Goal: Find specific page/section: Find specific page/section

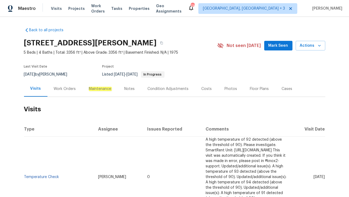
scroll to position [35, 0]
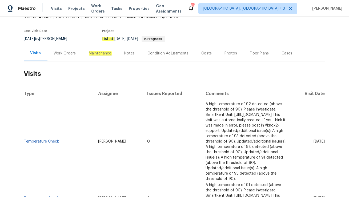
click at [64, 53] on div "Work Orders" at bounding box center [65, 53] width 22 height 5
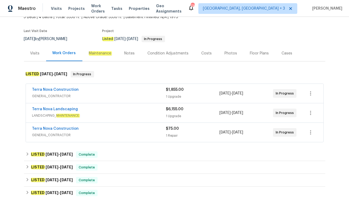
click at [108, 138] on div "Terra Nova Construction GENERAL_CONTRACTOR" at bounding box center [99, 132] width 134 height 13
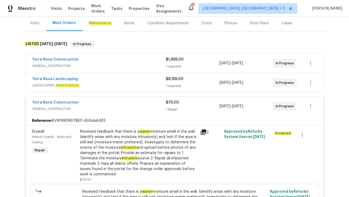
scroll to position [66, 0]
click at [95, 82] on span "LANDSCAPING_ MAINTENANCE" at bounding box center [99, 84] width 134 height 5
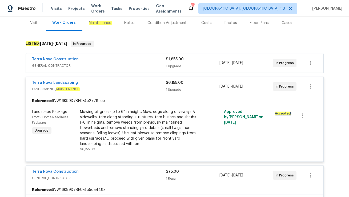
click at [113, 63] on span "GENERAL_CONTRACTOR" at bounding box center [99, 65] width 134 height 5
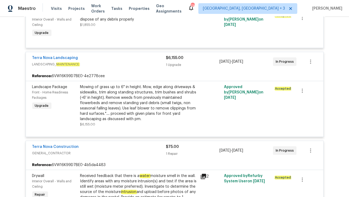
scroll to position [85, 0]
